Goal: Check status: Check status

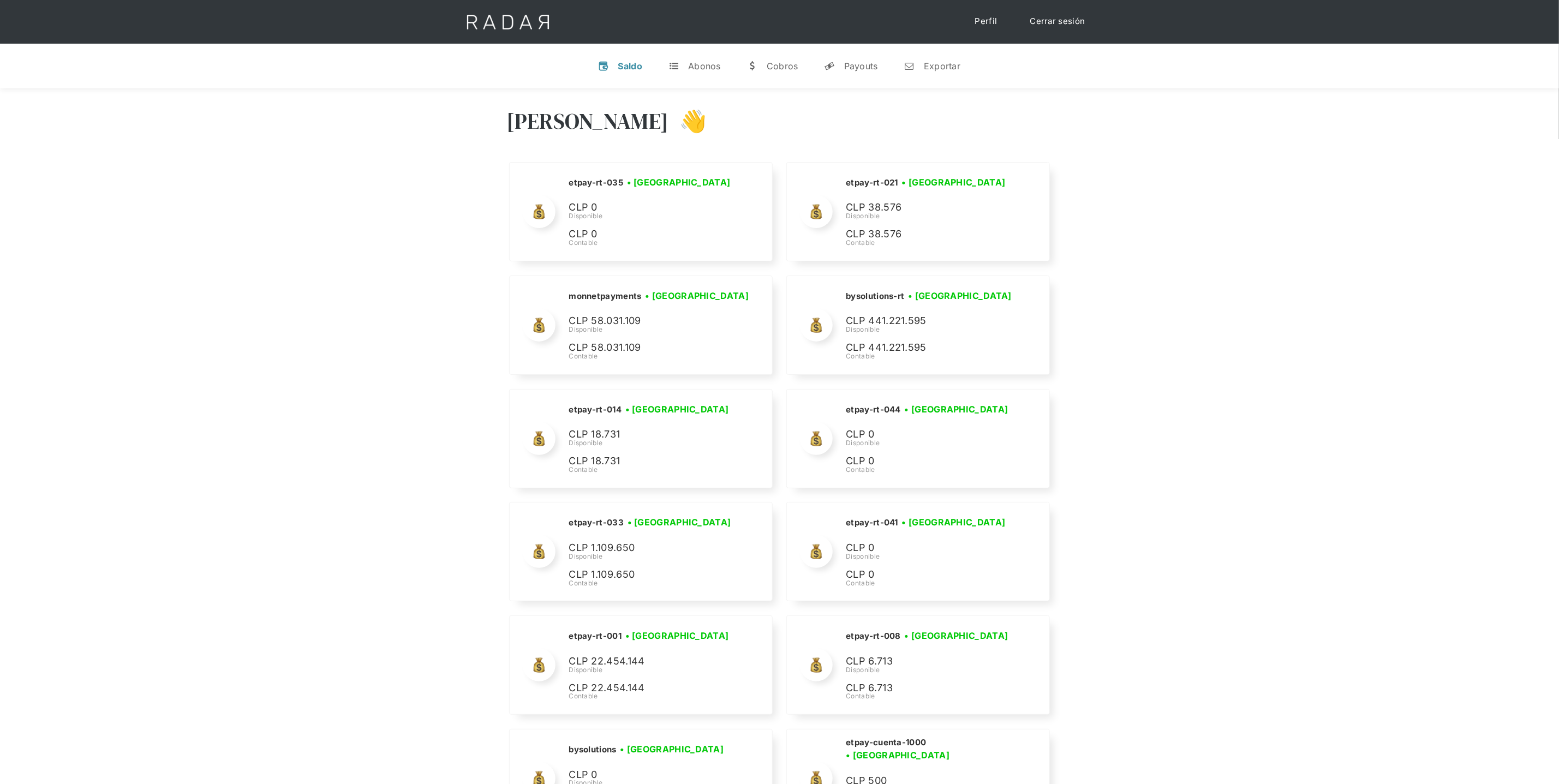
scroll to position [4802, 0]
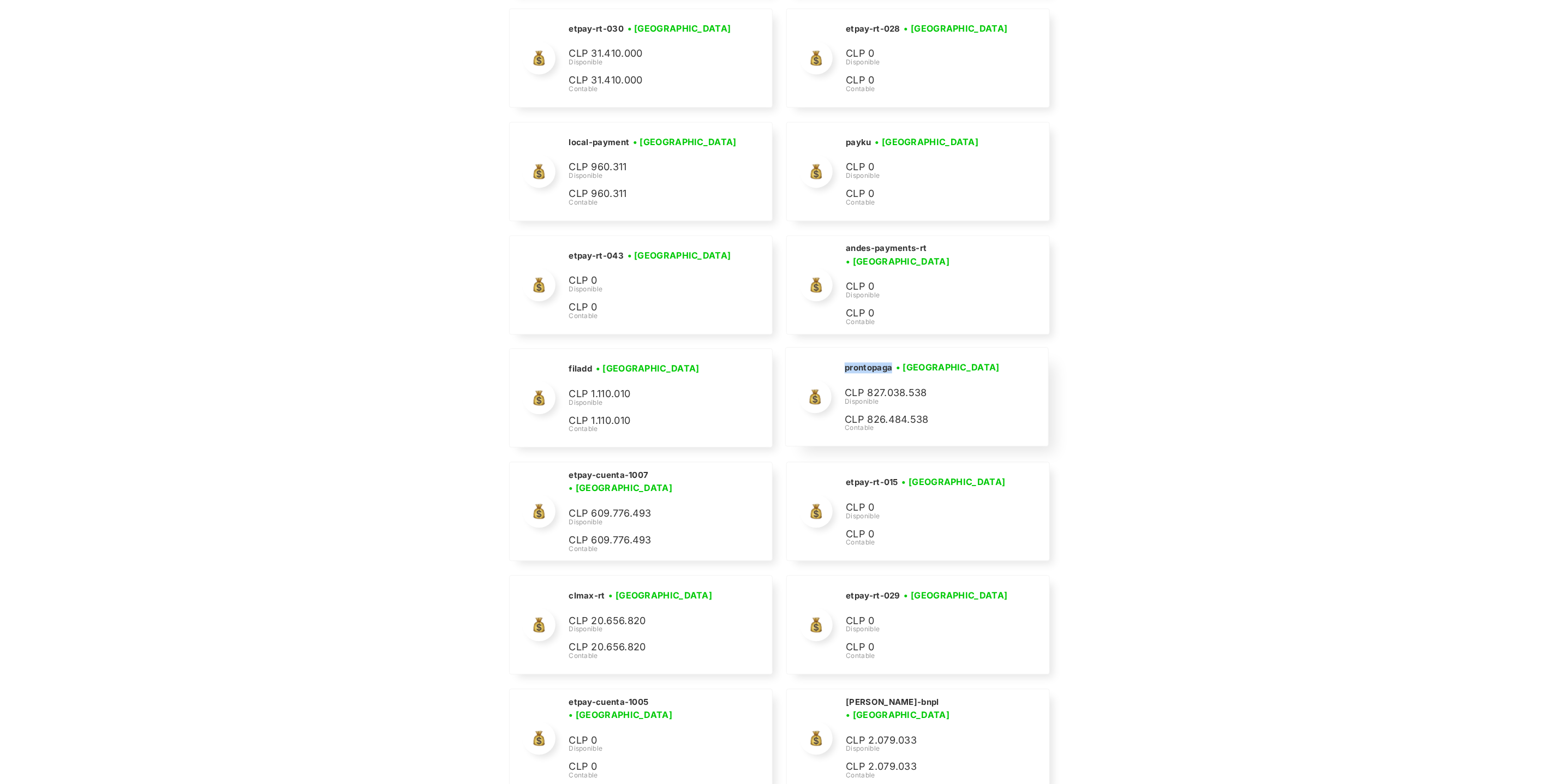
drag, startPoint x: 891, startPoint y: 392, endPoint x: 842, endPoint y: 392, distance: 49.0
click at [842, 392] on div "prontopaga • Conectada • Desconectada CLP 827.038.538 Disponible CLP 826.484.53…" at bounding box center [917, 396] width 262 height 98
copy h2 "prontopaga"
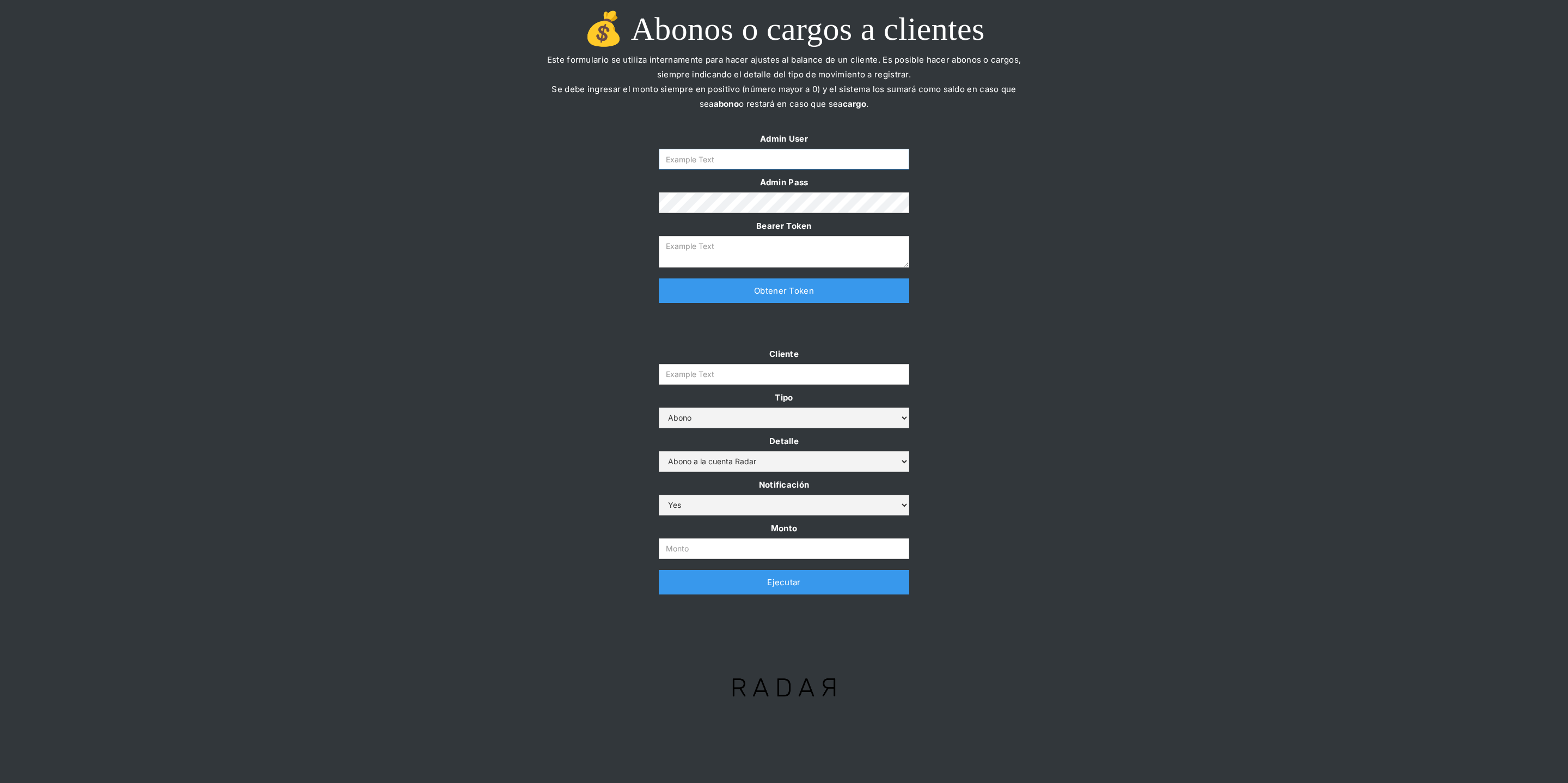
click at [718, 150] on input "Form" at bounding box center [784, 158] width 250 height 20
type input "[PERSON_NAME][EMAIL_ADDRESS][DOMAIN_NAME]"
click at [716, 300] on link "Obtener Token" at bounding box center [784, 290] width 250 height 24
type textarea "eyJhbGciOiJSUzI1NiIsInR5cCI6IkpXVCJ9.eyJkYXRhIjp7ImlkIjoiZGFuaWVsYUBzb21vc3JhZG…"
click at [707, 377] on input "Cliente" at bounding box center [784, 374] width 250 height 20
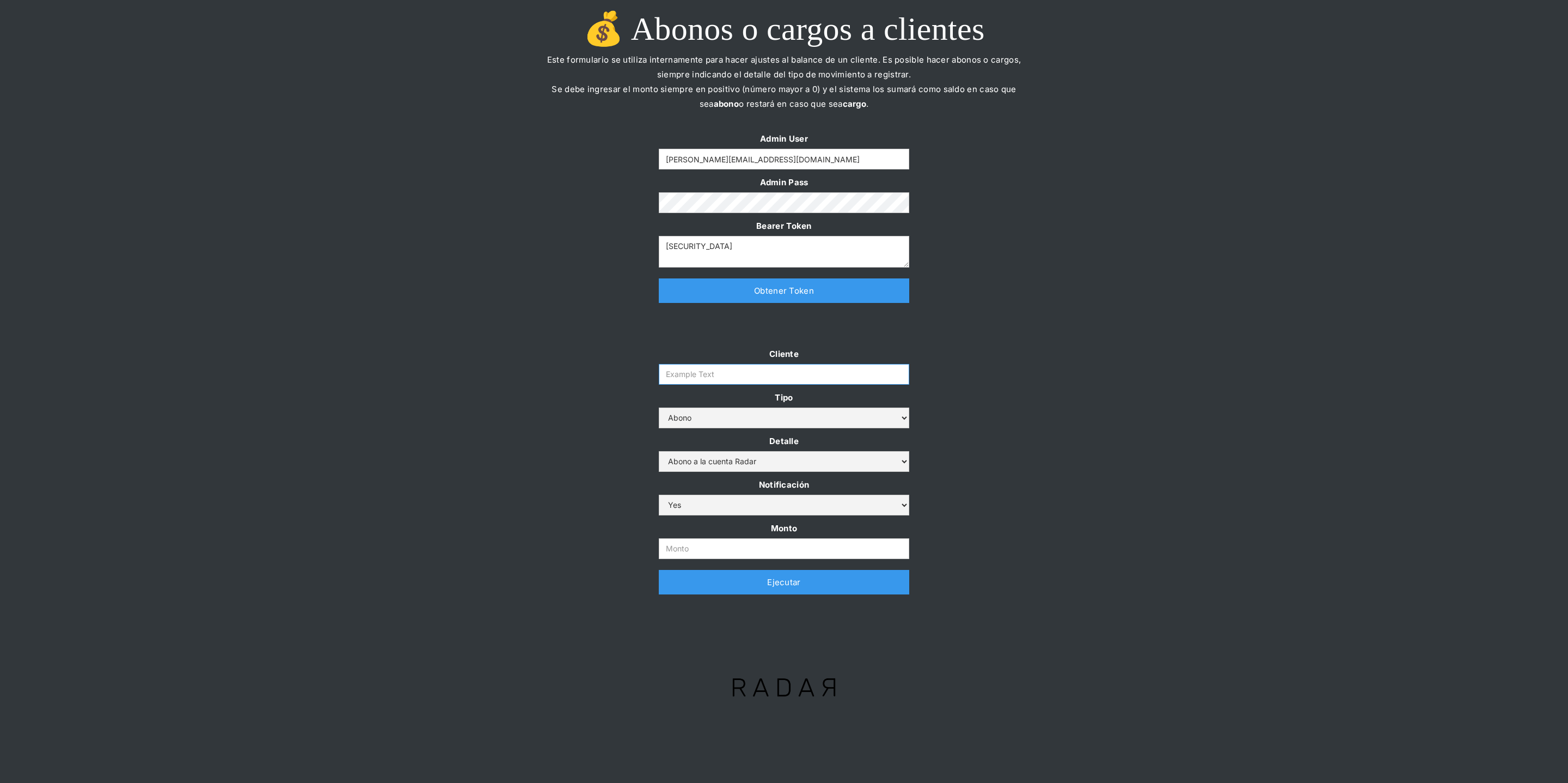
paste input "prontopaga"
type input "prontopaga"
click at [676, 554] on input "Monto" at bounding box center [784, 548] width 250 height 20
paste input "$1,500,000,000"
type input "1.500.000.000"
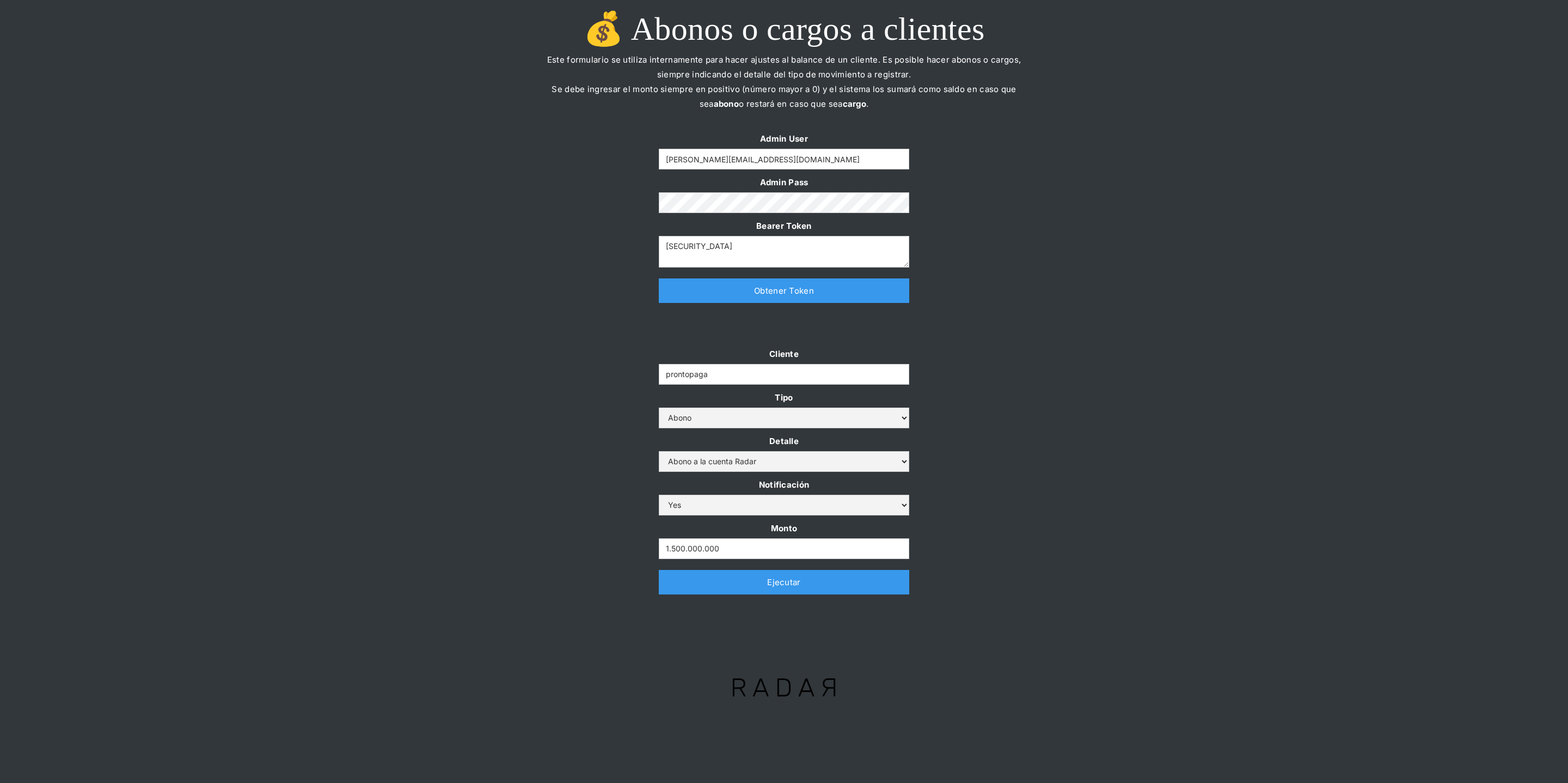
click at [598, 506] on div "Cliente prontopaga Tipo Abono Cargo Detalle Abono a la cuenta Radar Devolución …" at bounding box center [784, 476] width 1568 height 259
click at [666, 589] on link "Ejecutar" at bounding box center [784, 582] width 250 height 24
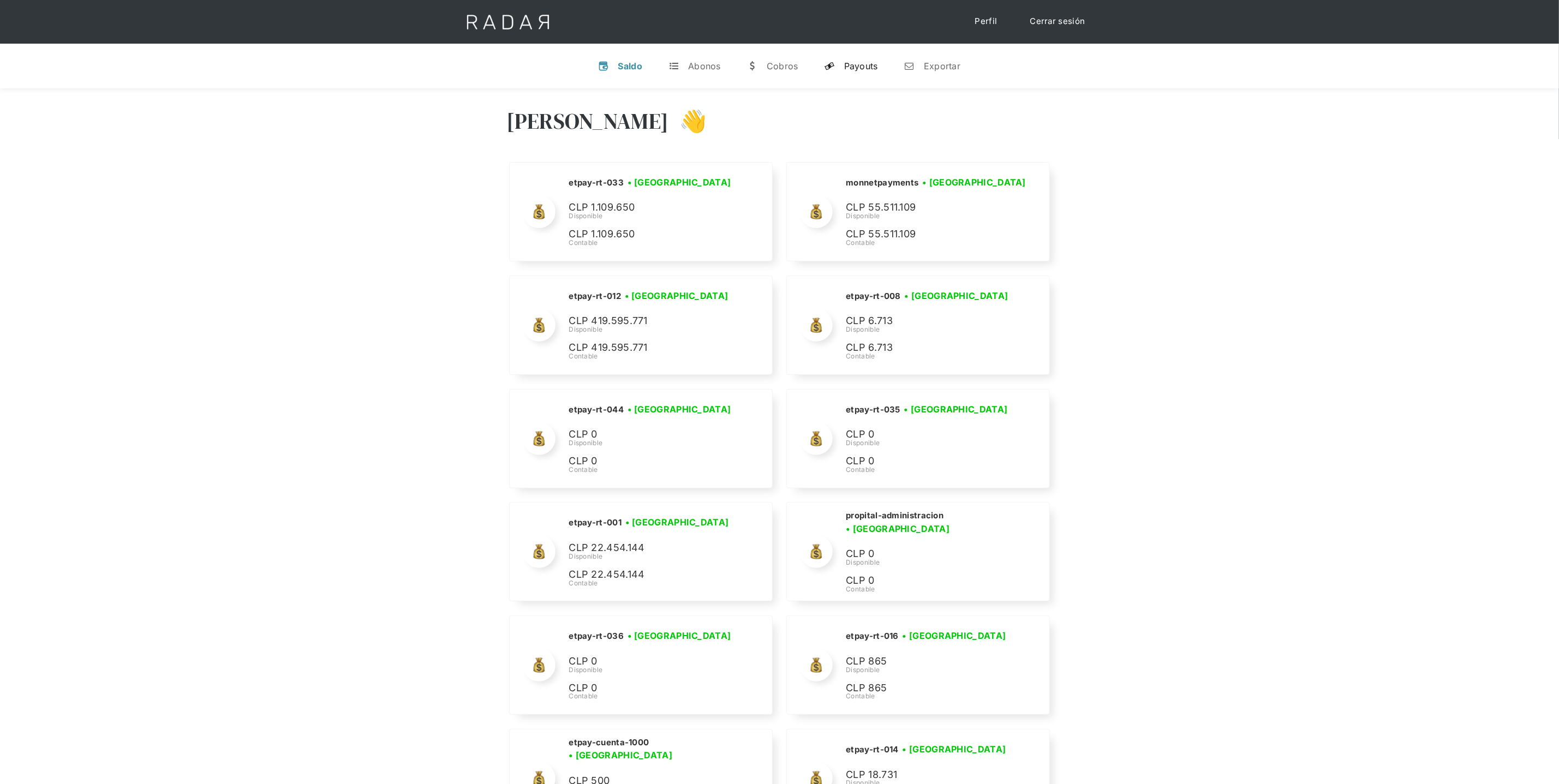
click at [858, 68] on div "Payouts" at bounding box center [861, 66] width 34 height 11
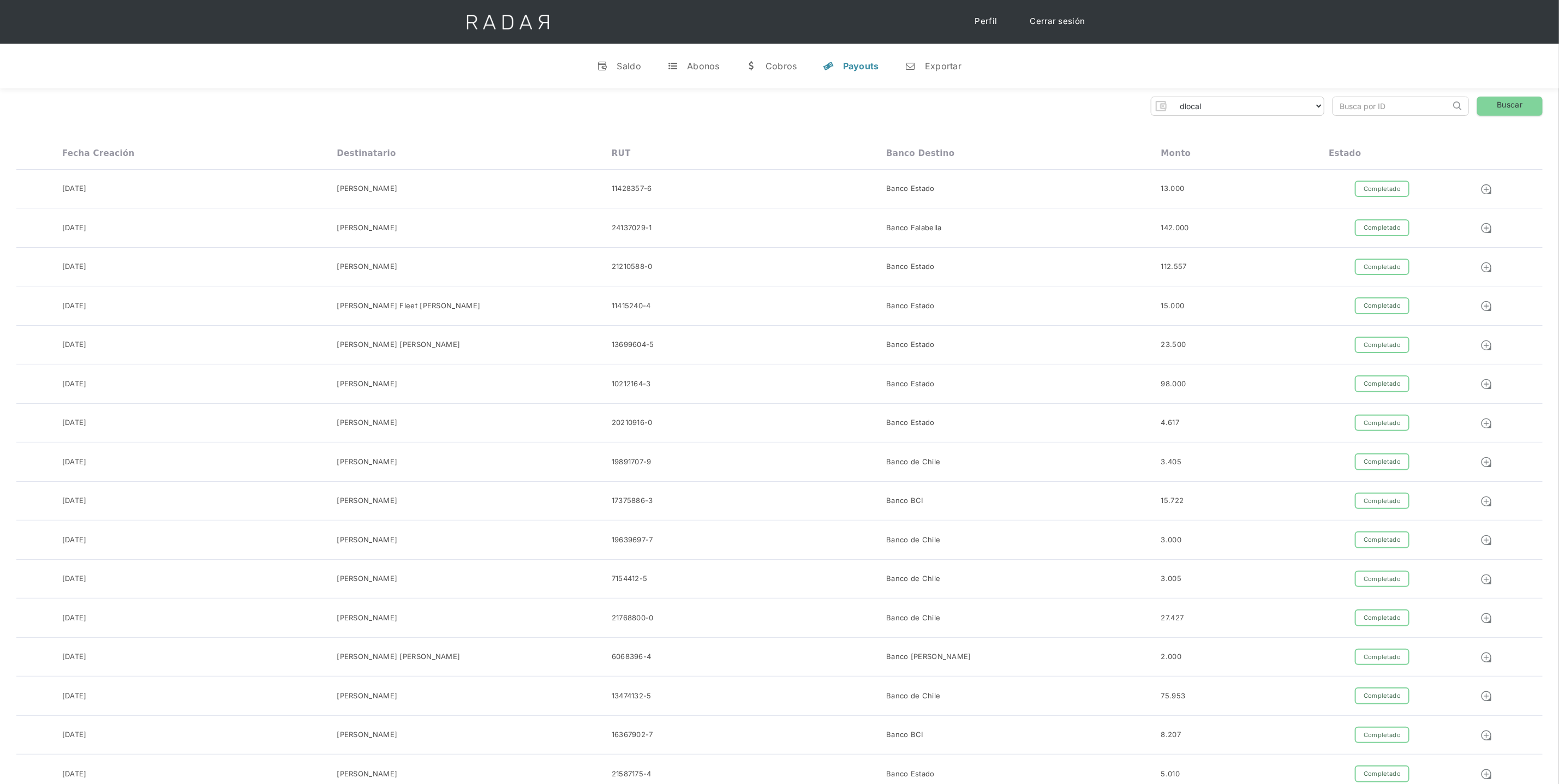
click at [1310, 107] on select "dlocal demergechile fcacl2 remitee clpro [PERSON_NAME] urigol radar-cliente rad…" at bounding box center [1246, 106] width 153 height 17
select select "bysolutions-rt"
click at [1392, 103] on input "search" at bounding box center [1392, 106] width 118 height 18
paste input "66166cb7-ecb3-455e-bf34-4cef5f01294c"
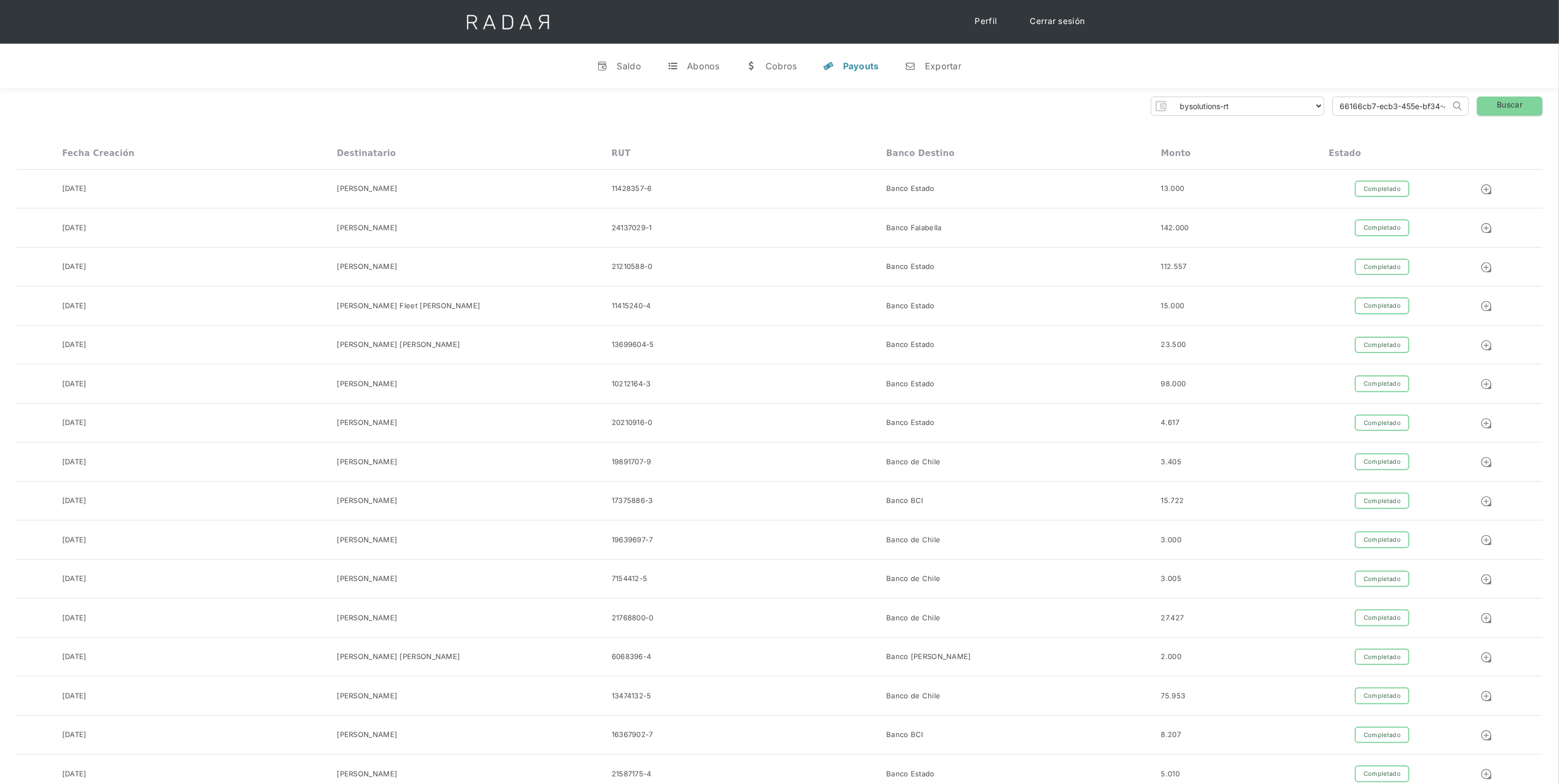
scroll to position [0, 51]
type input "66166cb7-ecb3-455e-bf34-4cef5f01294c"
click at [1518, 103] on link "Buscar" at bounding box center [1510, 106] width 66 height 19
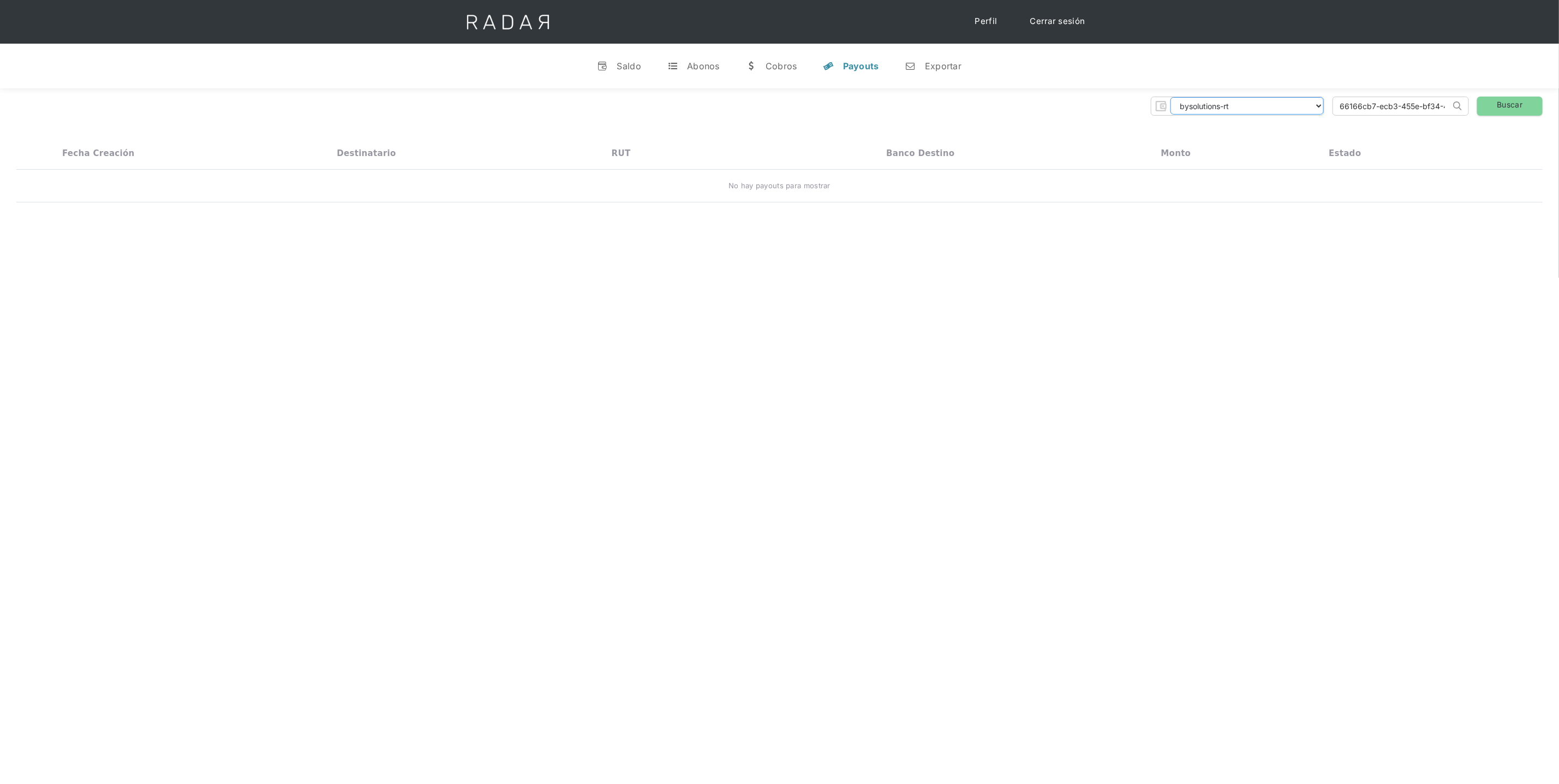
click at [1311, 110] on select "dlocal demergechile fcacl2 remitee clpro [PERSON_NAME] urigol radar-cliente rad…" at bounding box center [1246, 106] width 153 height 17
select select "bysolutions"
click at [1529, 102] on link "Buscar" at bounding box center [1510, 106] width 66 height 19
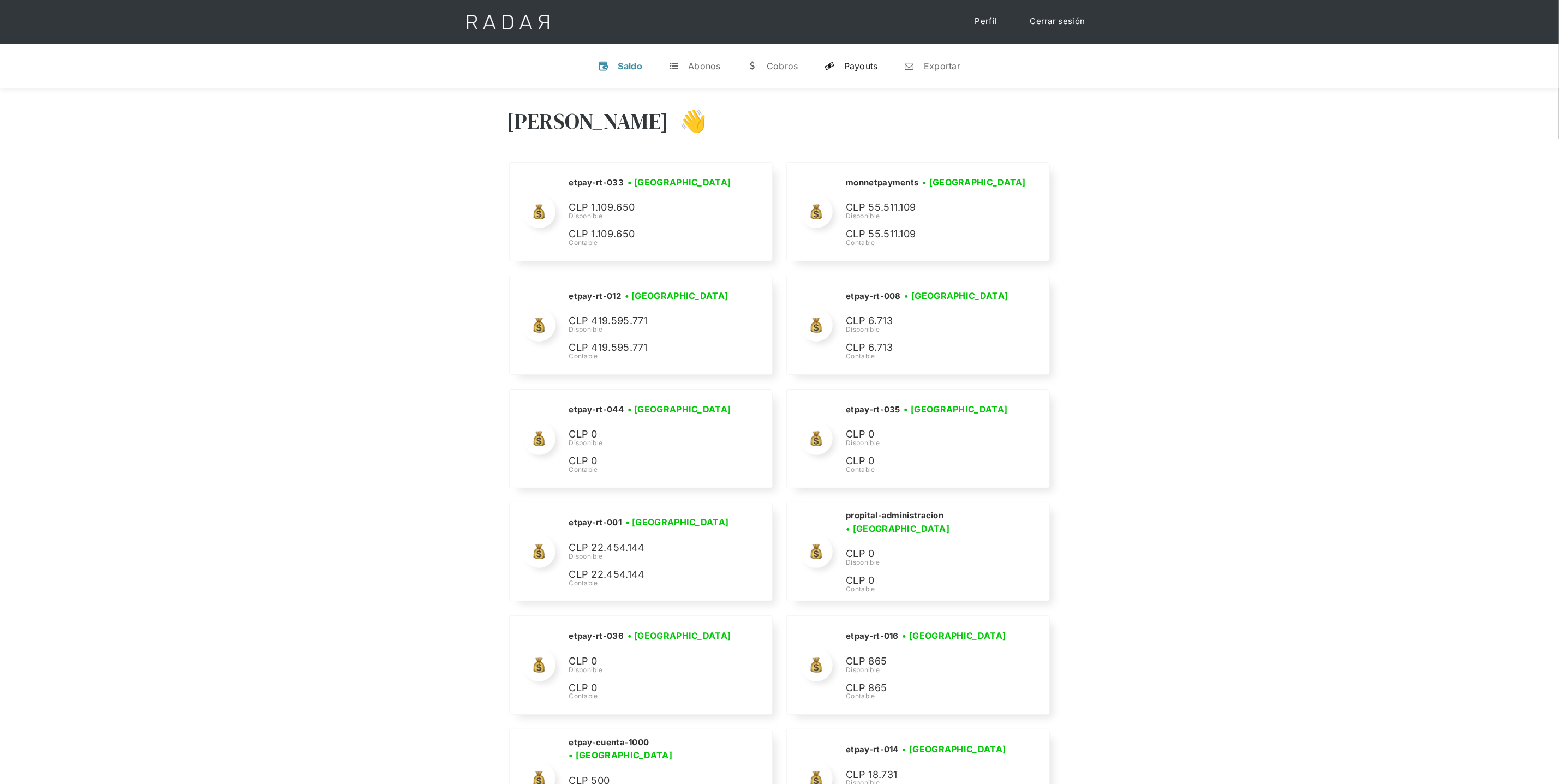
click at [848, 68] on div "Payouts" at bounding box center [861, 66] width 34 height 11
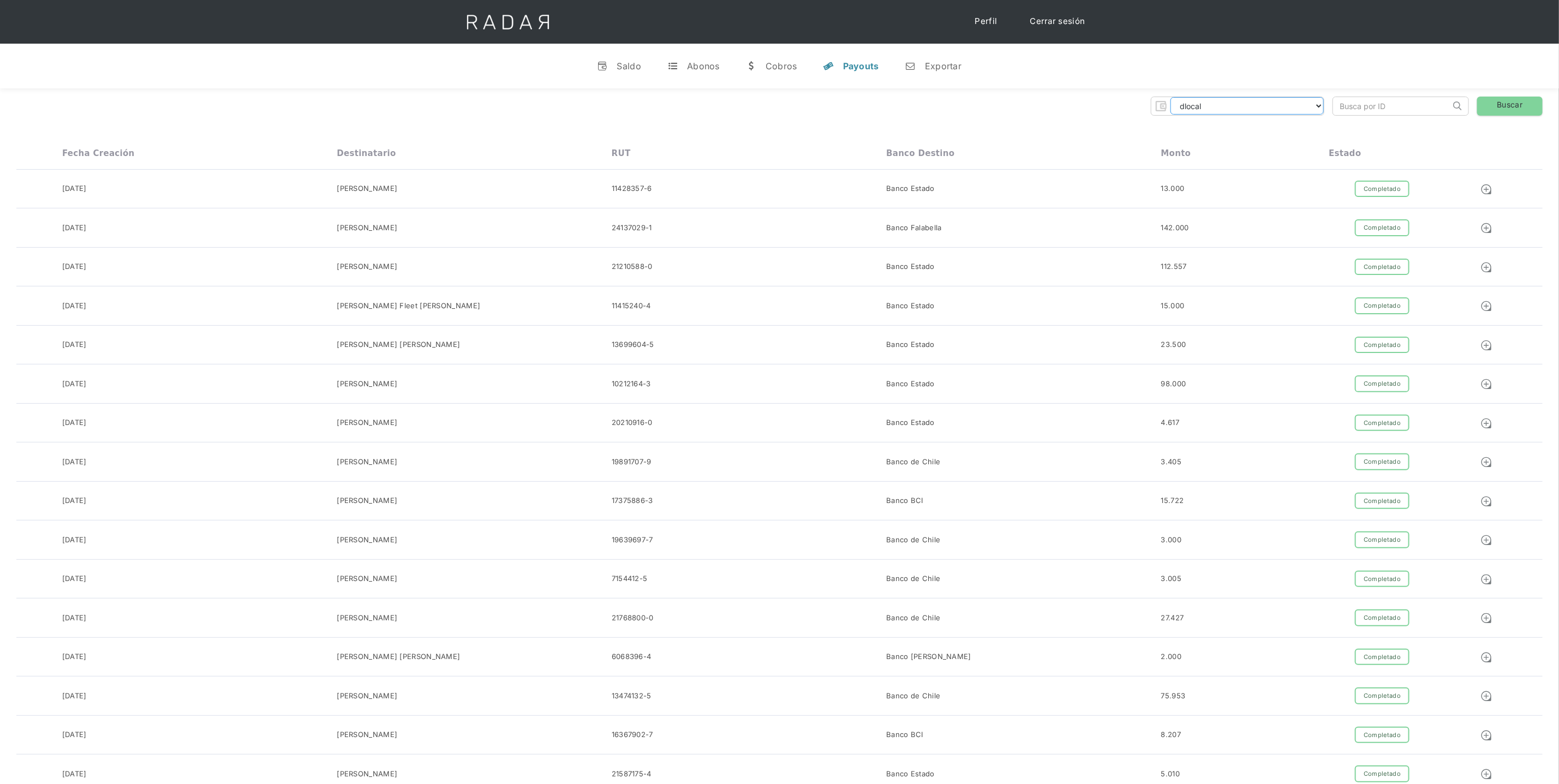
click at [1310, 102] on select "dlocal demergechile fcacl2 remitee clpro [PERSON_NAME] urigol radar-cliente rad…" at bounding box center [1246, 106] width 153 height 17
select select "bysolutions-rt"
click at [1418, 106] on input "search" at bounding box center [1392, 106] width 118 height 18
paste input "66166cb7-ecb3-455e-bf34-4cef5f01294c"
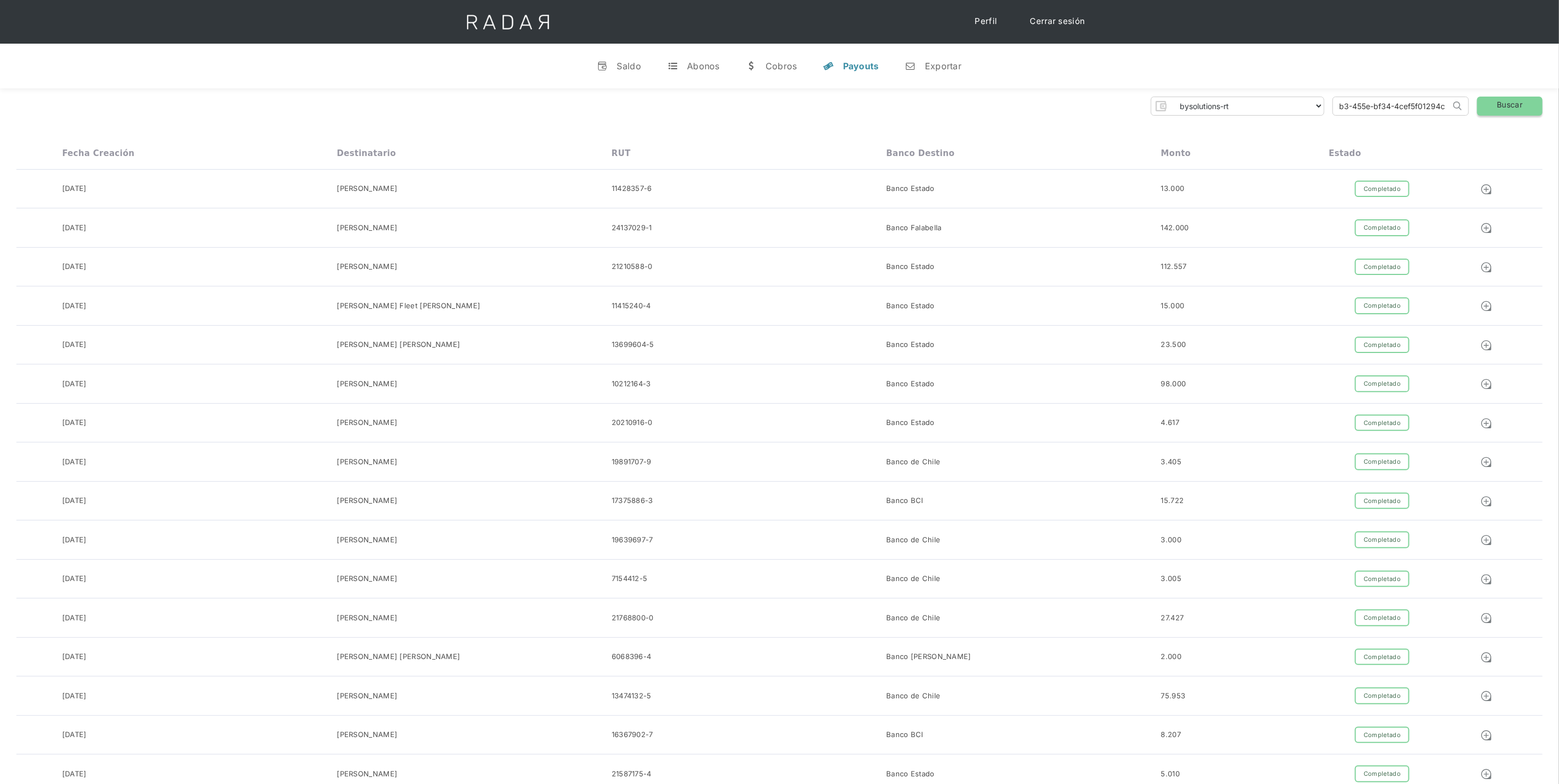
type input "66166cb7-ecb3-455e-bf34-4cef5f01294c"
click at [1503, 105] on link "Buscar" at bounding box center [1510, 106] width 66 height 19
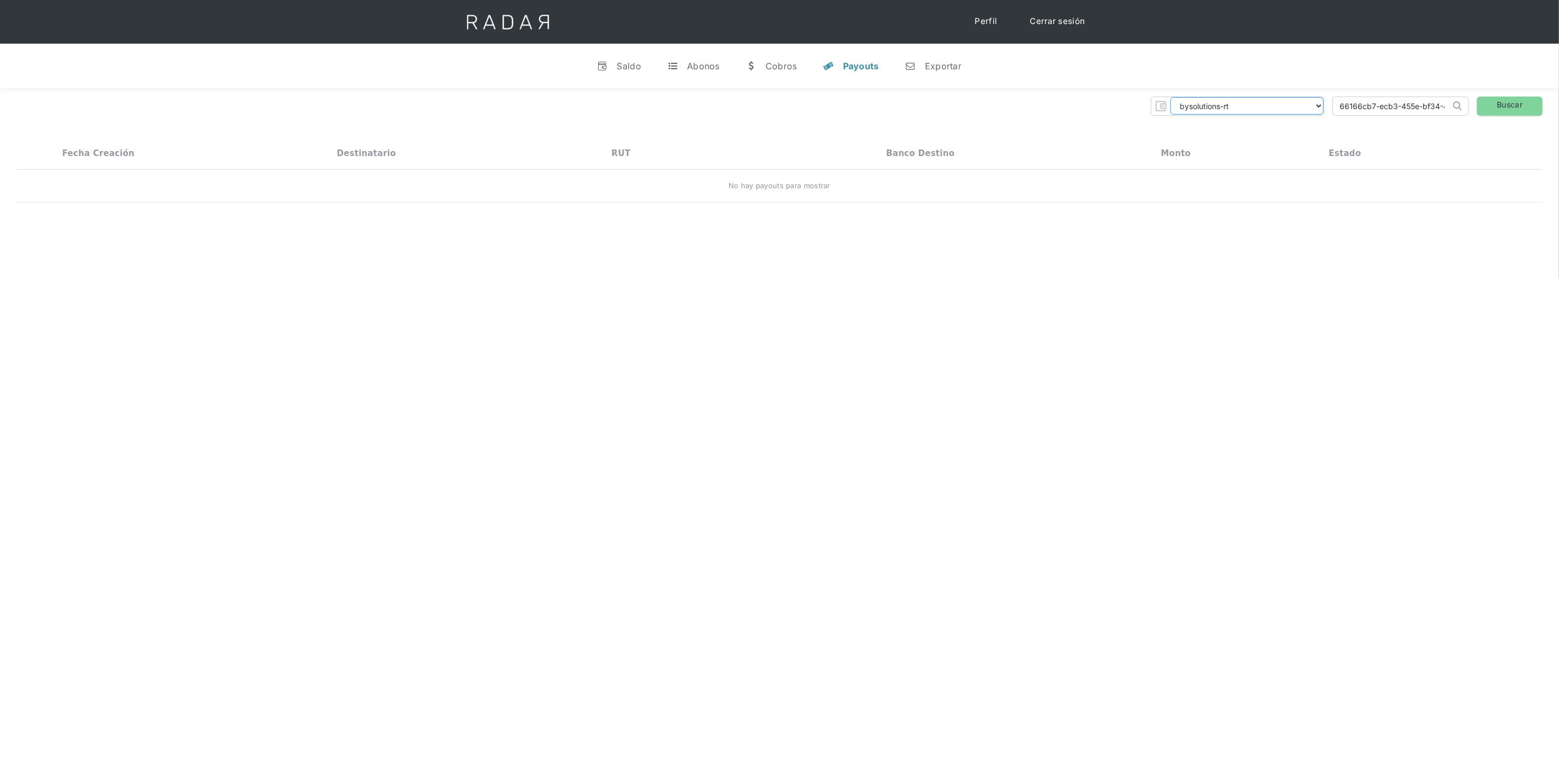
click at [1256, 100] on select "dlocal demergechile fcacl2 remitee clpro [PERSON_NAME] urigol radar-cliente rad…" at bounding box center [1246, 106] width 153 height 17
click at [1402, 105] on input "66166cb7-ecb3-455e-bf34-4cef5f01294c" at bounding box center [1392, 106] width 118 height 18
drag, startPoint x: 1381, startPoint y: 108, endPoint x: 1486, endPoint y: 108, distance: 105.0
click at [1485, 108] on div "dlocal demergechile fcacl2 remitee clpro [PERSON_NAME] urigol radar-cliente rad…" at bounding box center [780, 106] width 1526 height 19
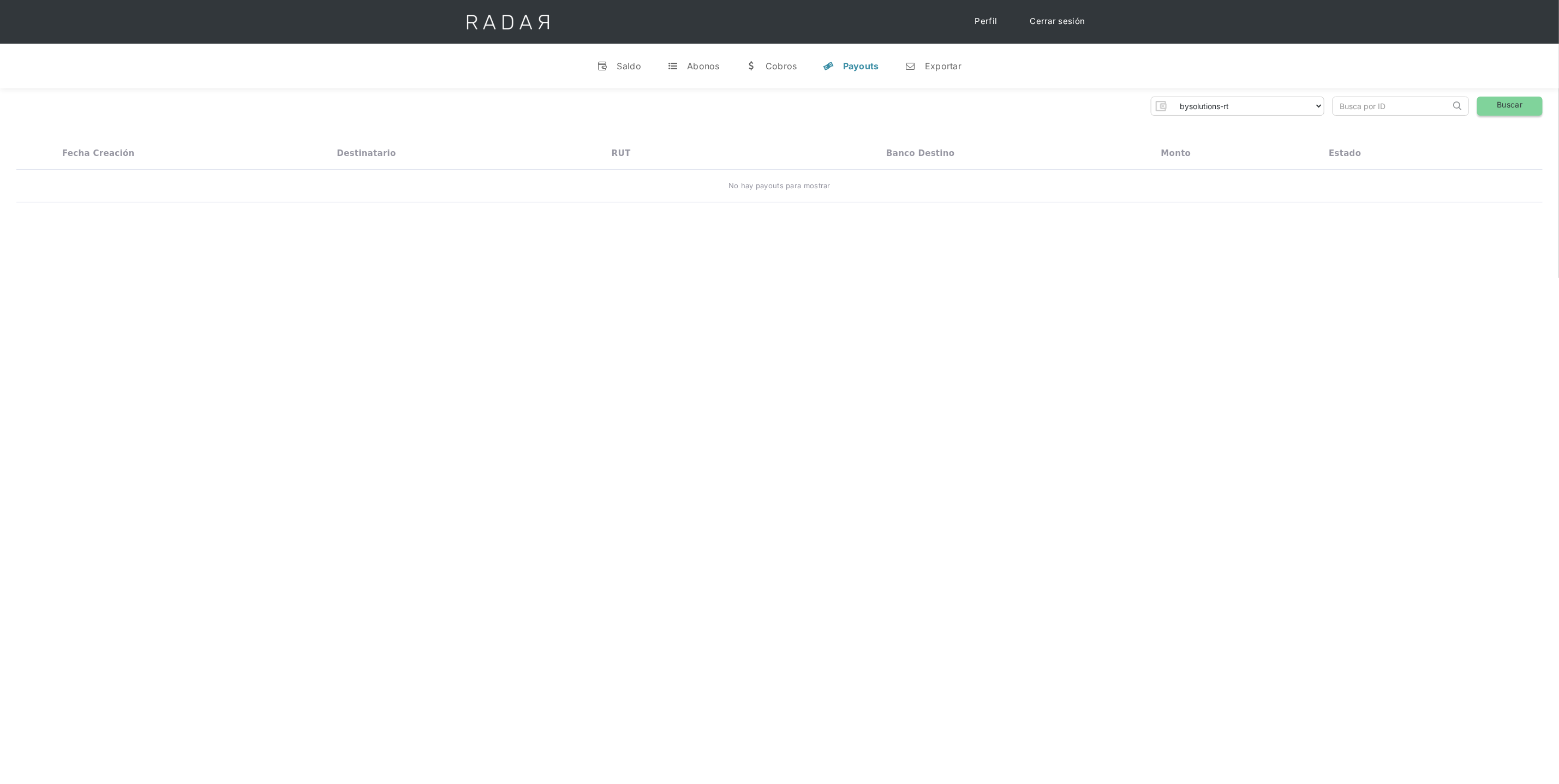
scroll to position [0, 0]
click at [1491, 107] on link "Buscar" at bounding box center [1510, 106] width 66 height 19
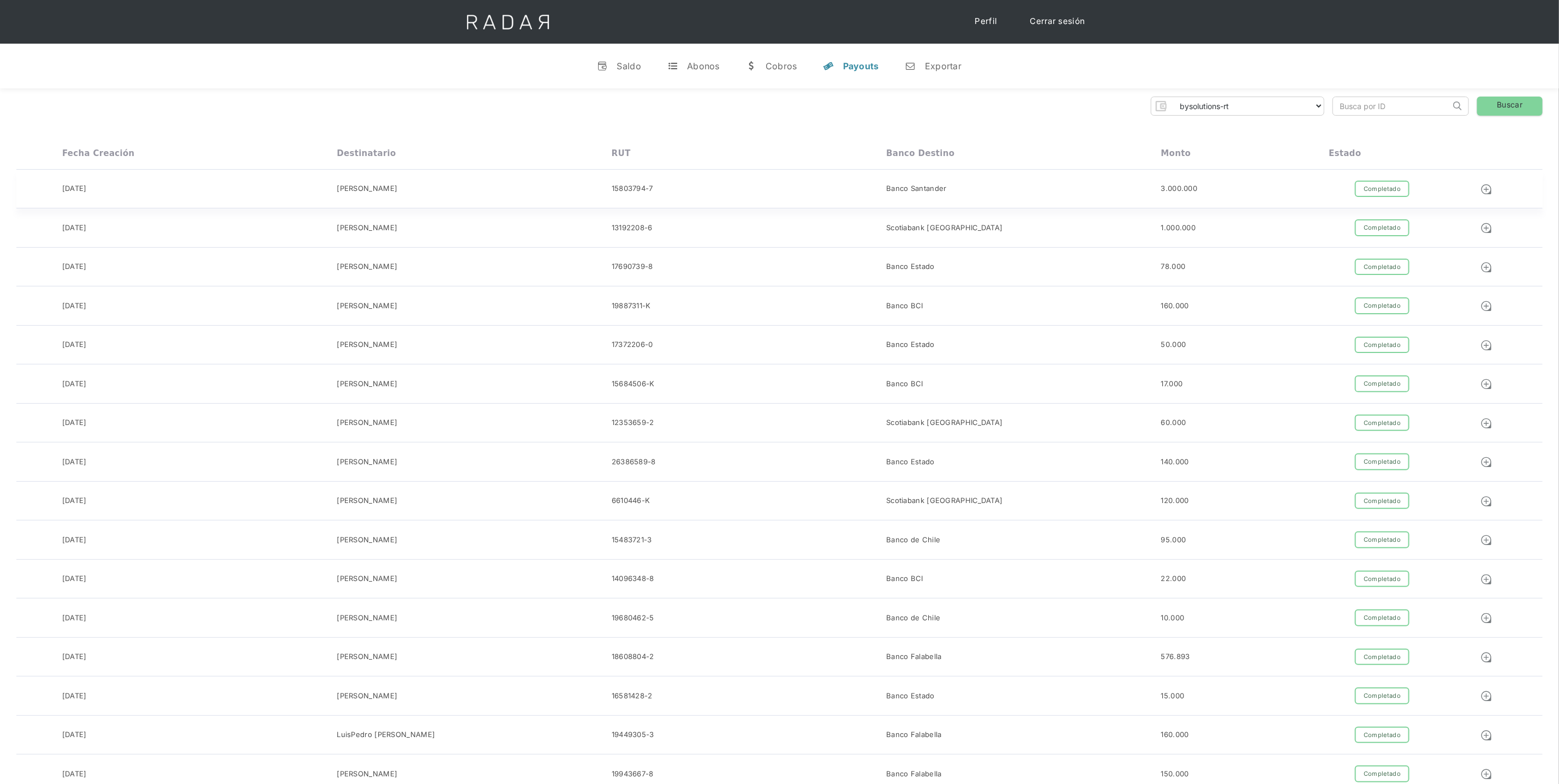
click at [1381, 189] on div "Completado" at bounding box center [1382, 189] width 55 height 17
click at [1315, 109] on select "dlocal demergechile fcacl2 remitee clpro [PERSON_NAME] urigol radar-cliente rad…" at bounding box center [1246, 106] width 153 height 17
click at [1383, 108] on input "search" at bounding box center [1392, 106] width 118 height 18
paste input "66166cb7-ecb3-455e-bf34-4cef5f01294c"
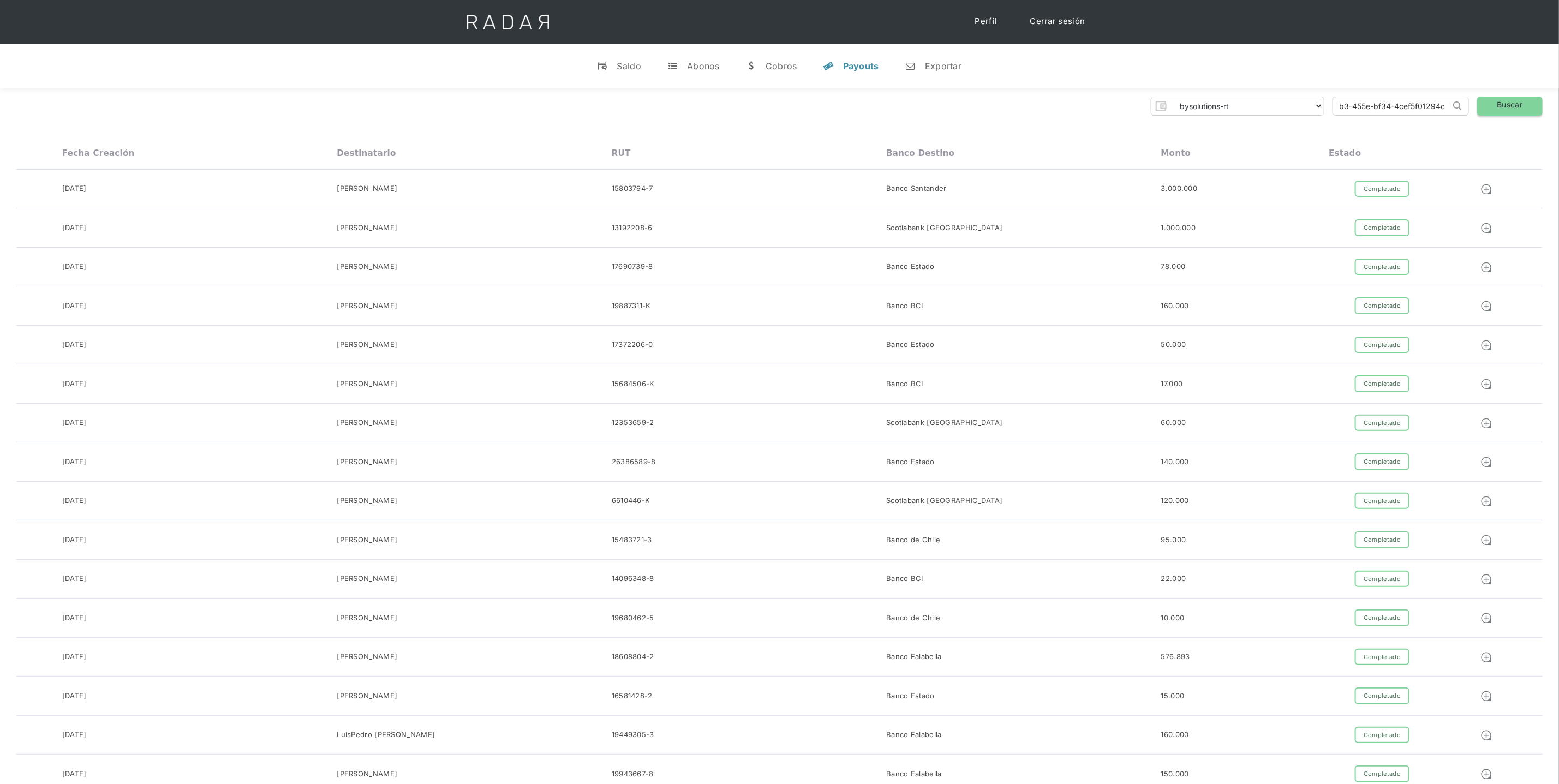
type input "66166cb7-ecb3-455e-bf34-4cef5f01294c"
click at [1508, 102] on link "Buscar" at bounding box center [1510, 106] width 66 height 19
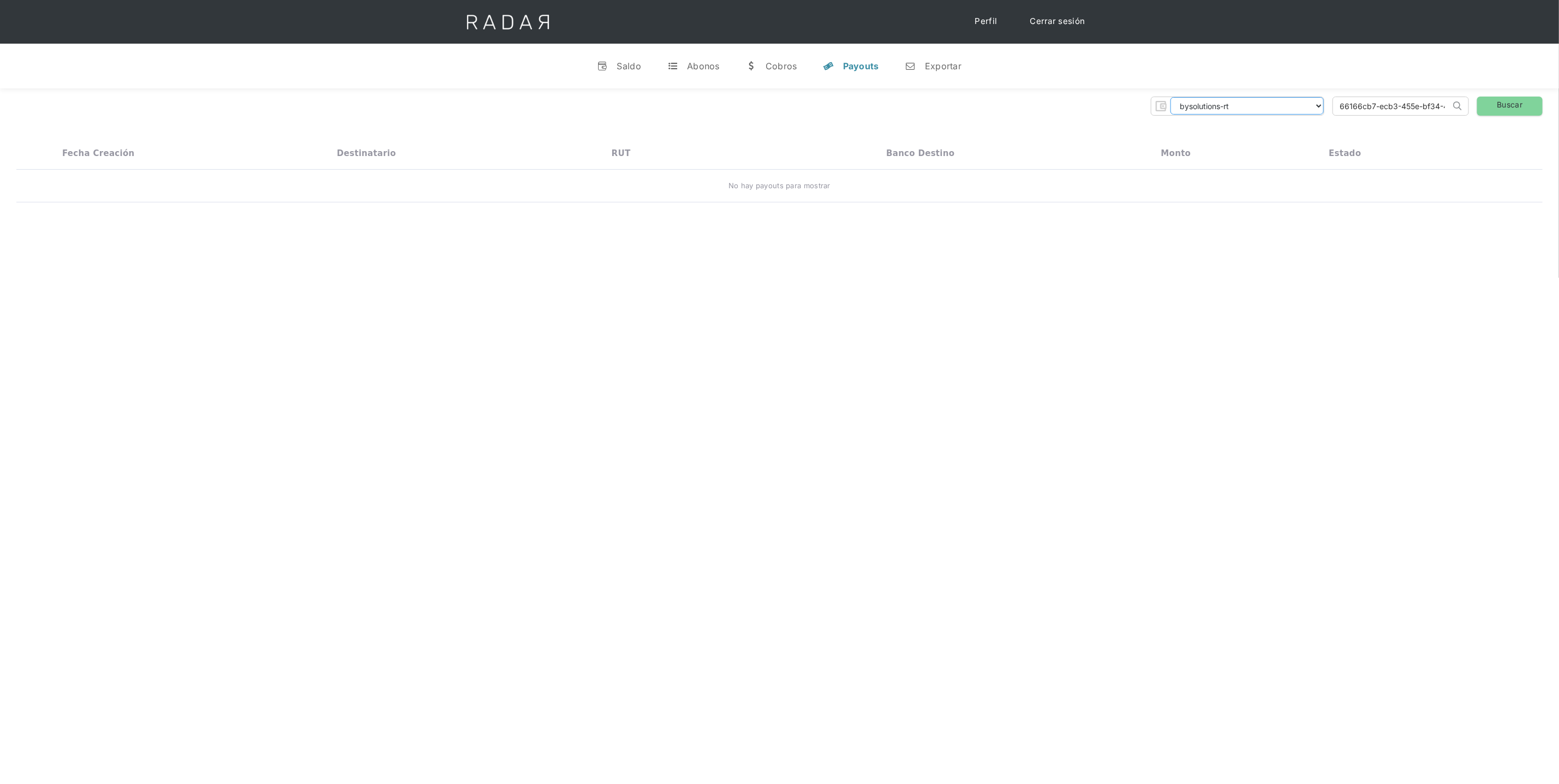
click at [1314, 105] on select "dlocal demergechile fcacl2 remitee clpro [PERSON_NAME] urigol radar-cliente rad…" at bounding box center [1246, 106] width 153 height 17
select select "bysolutions"
click at [1503, 106] on link "Buscar" at bounding box center [1510, 106] width 66 height 19
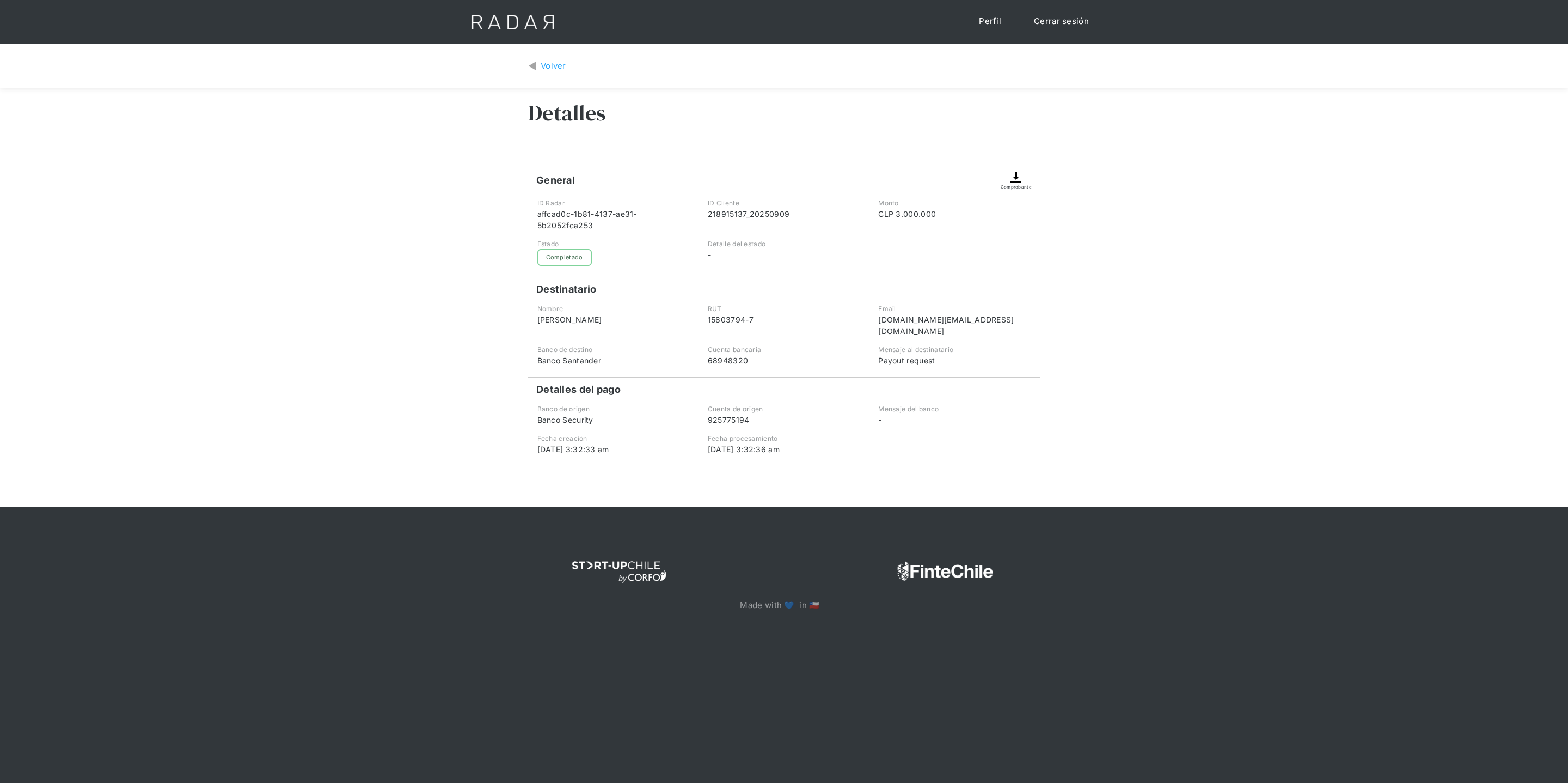
click at [549, 76] on div "Volver" at bounding box center [784, 66] width 512 height 29
click at [556, 65] on div "Volver" at bounding box center [553, 65] width 26 height 13
